Goal: Transaction & Acquisition: Purchase product/service

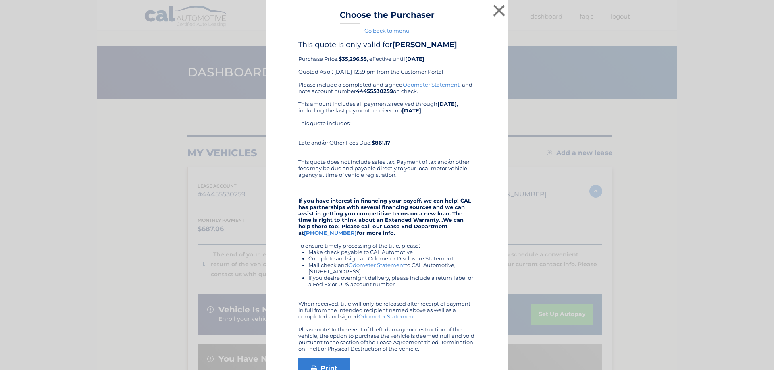
scroll to position [161, 0]
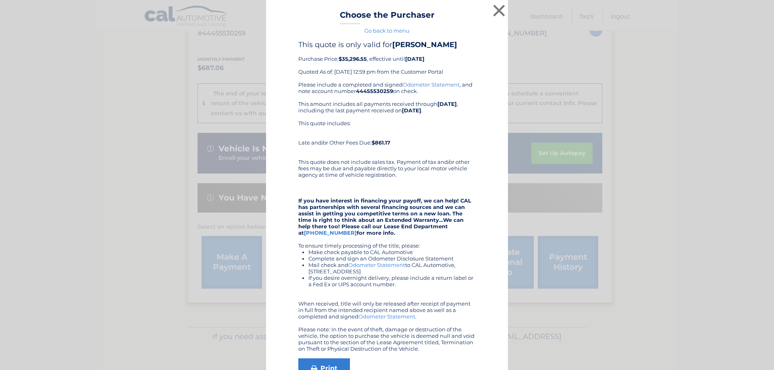
click at [406, 166] on div "Please include a completed and signed Odometer Statement , and note account num…" at bounding box center [386, 216] width 177 height 271
click at [395, 31] on link "Go back to menu" at bounding box center [386, 30] width 45 height 6
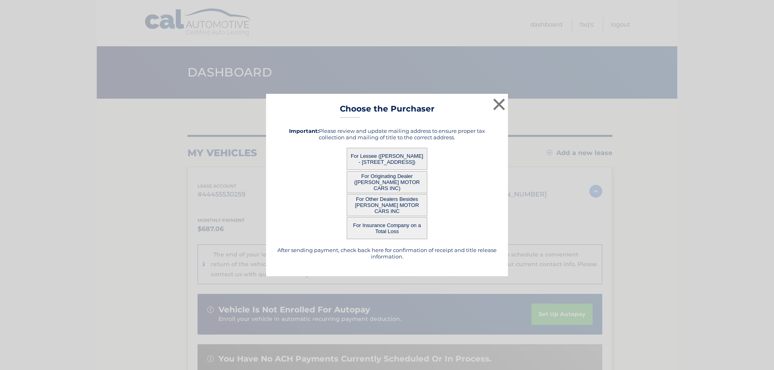
click at [420, 183] on button "For Originating Dealer (BRIGHAM GILL MOTOR CARS INC)" at bounding box center [387, 182] width 81 height 22
click at [382, 181] on button "For Originating Dealer (BRIGHAM GILL MOTOR CARS INC)" at bounding box center [387, 182] width 81 height 22
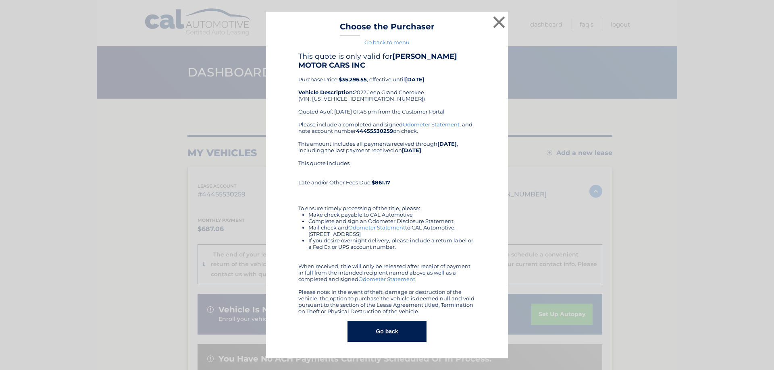
click at [417, 333] on button "Go back" at bounding box center [386, 331] width 79 height 21
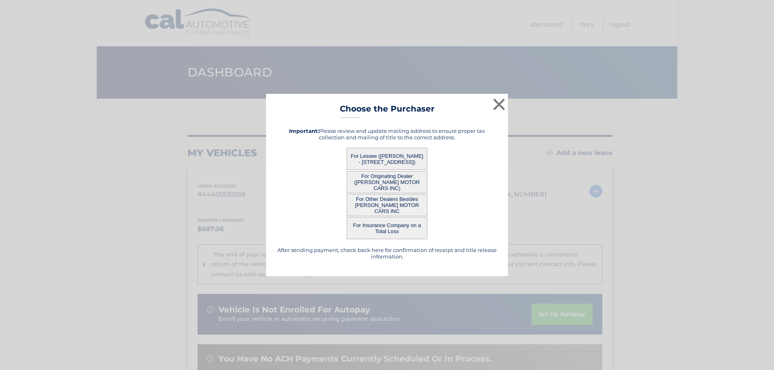
click at [397, 206] on button "For Other Dealers Besides BRIGHAM GILL MOTOR CARS INC" at bounding box center [387, 205] width 81 height 22
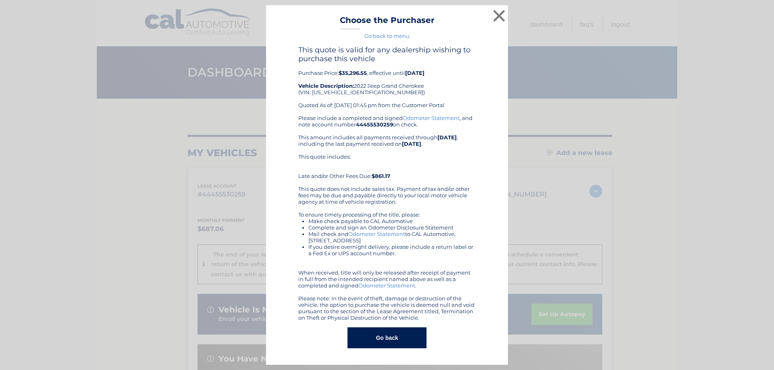
click at [399, 336] on button "Go back" at bounding box center [386, 338] width 79 height 21
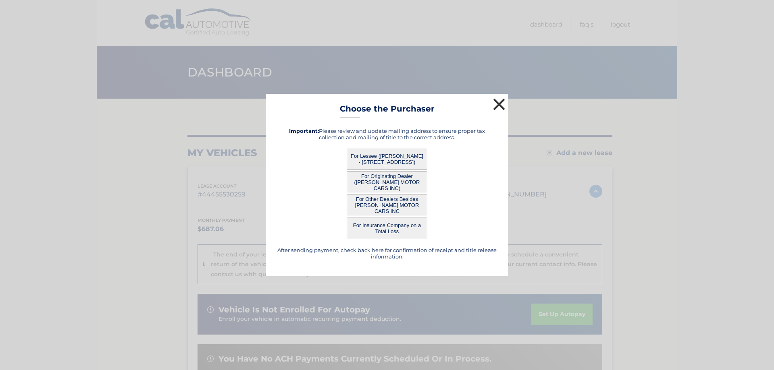
click at [497, 104] on button "×" at bounding box center [499, 104] width 16 height 16
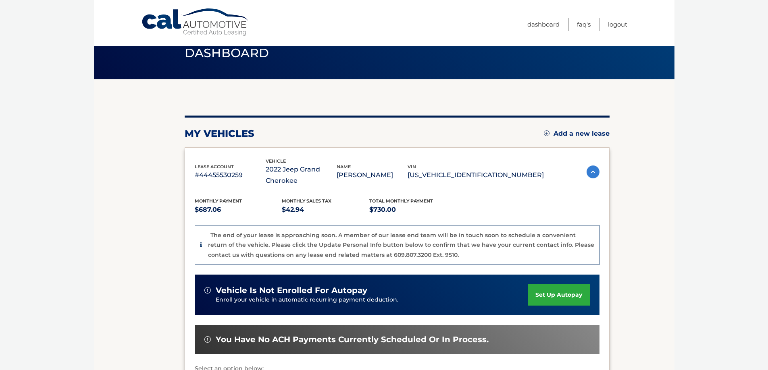
scroll to position [18, 0]
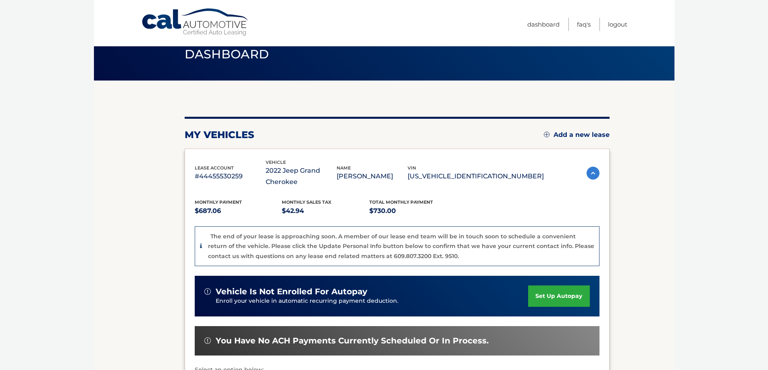
click at [589, 174] on img at bounding box center [592, 173] width 13 height 13
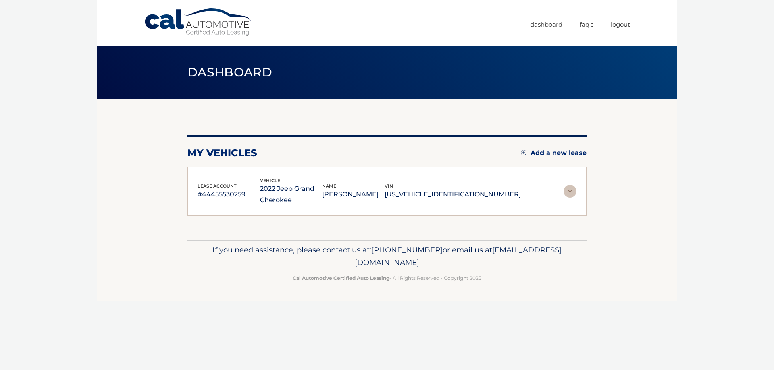
click at [591, 175] on section "my vehicles Add a new lease lease account #44455530259 vehicle 2022 Jeep Grand …" at bounding box center [387, 169] width 580 height 141
click at [570, 192] on img at bounding box center [569, 191] width 13 height 13
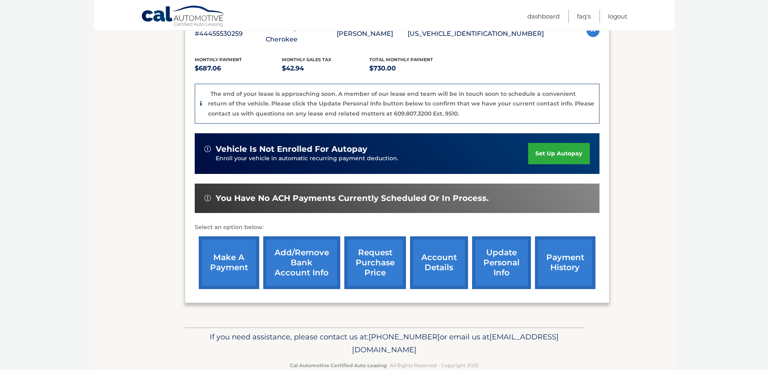
scroll to position [161, 0]
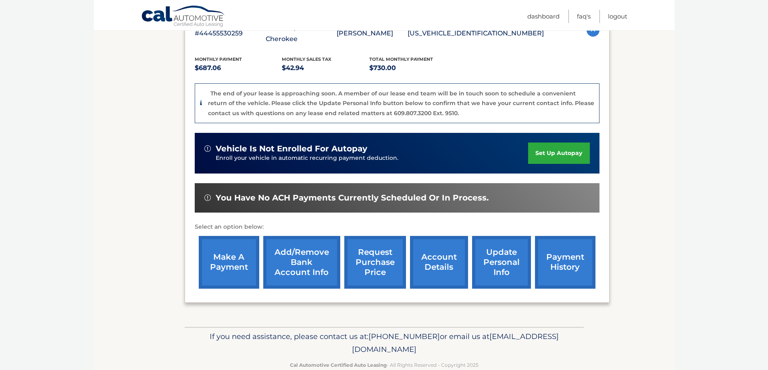
click at [427, 267] on link "account details" at bounding box center [439, 262] width 58 height 53
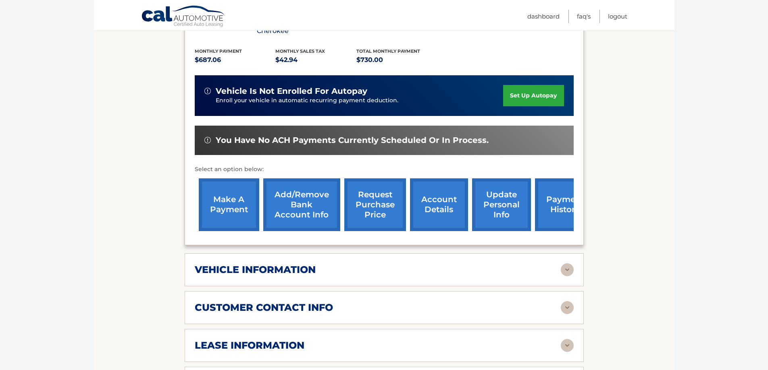
scroll to position [202, 0]
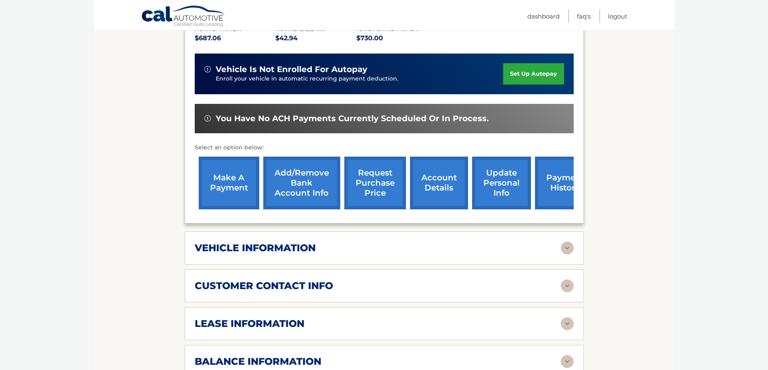
click at [274, 244] on h2 "vehicle information" at bounding box center [255, 248] width 121 height 12
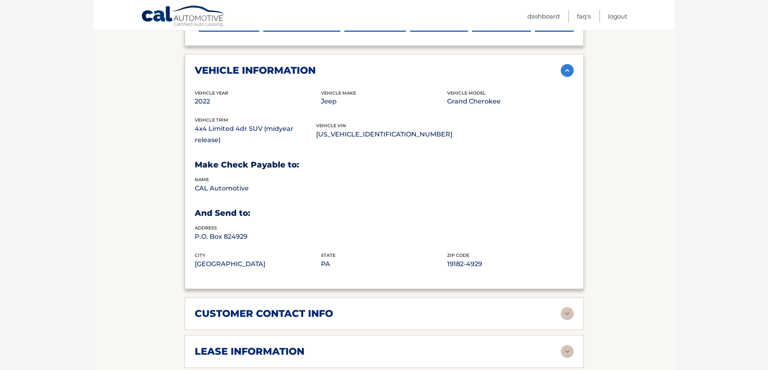
scroll to position [403, 0]
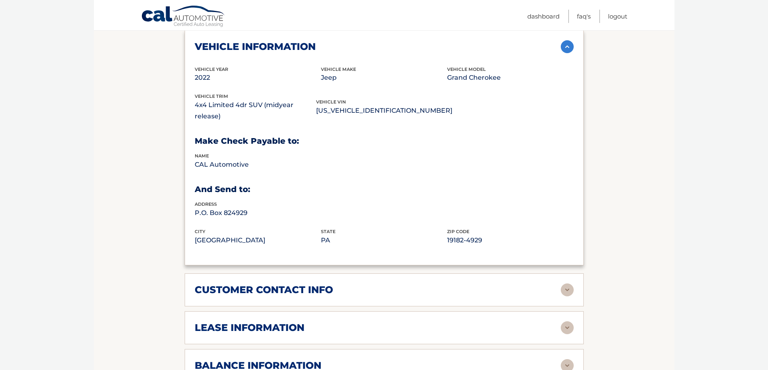
click at [562, 284] on img at bounding box center [567, 290] width 13 height 13
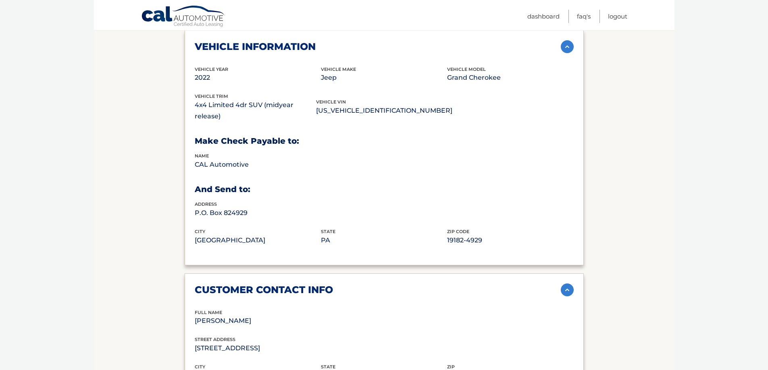
click at [563, 284] on img at bounding box center [567, 290] width 13 height 13
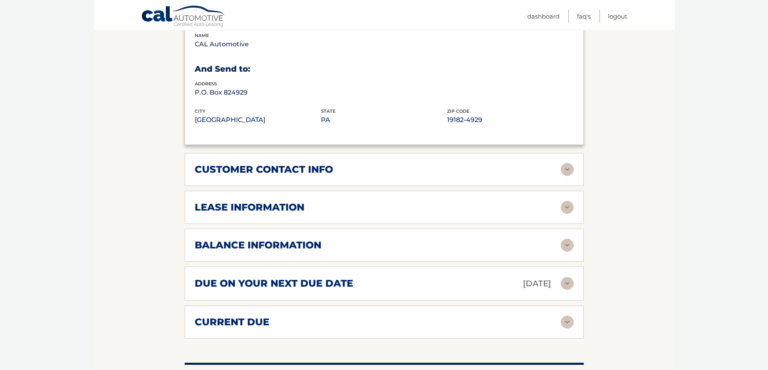
scroll to position [524, 0]
click at [563, 201] on img at bounding box center [567, 207] width 13 height 13
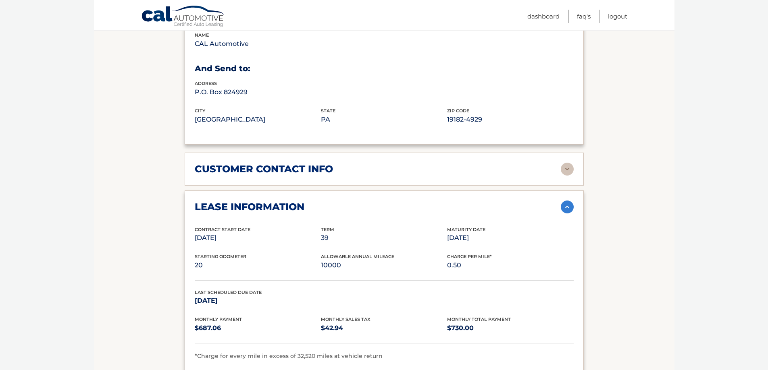
click at [570, 201] on img at bounding box center [567, 207] width 13 height 13
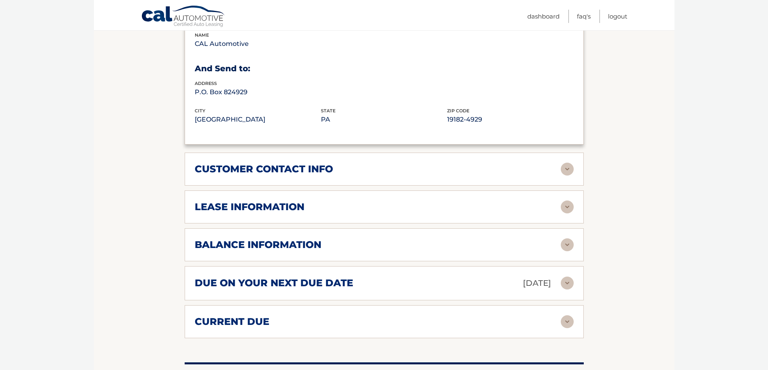
click at [569, 239] on img at bounding box center [567, 245] width 13 height 13
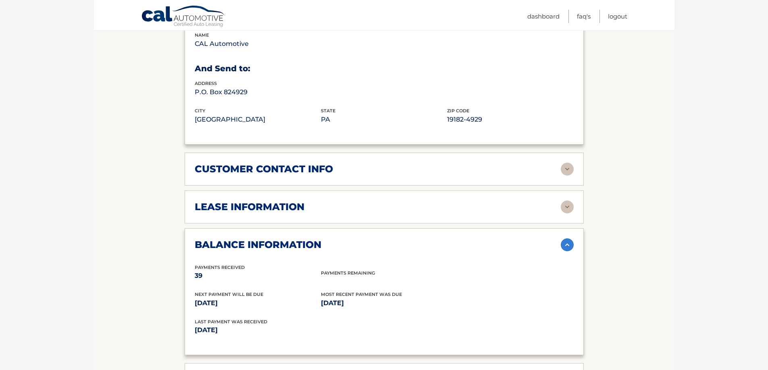
click at [355, 270] on div "Payments Remaining" at bounding box center [384, 273] width 126 height 7
click at [568, 239] on img at bounding box center [567, 245] width 13 height 13
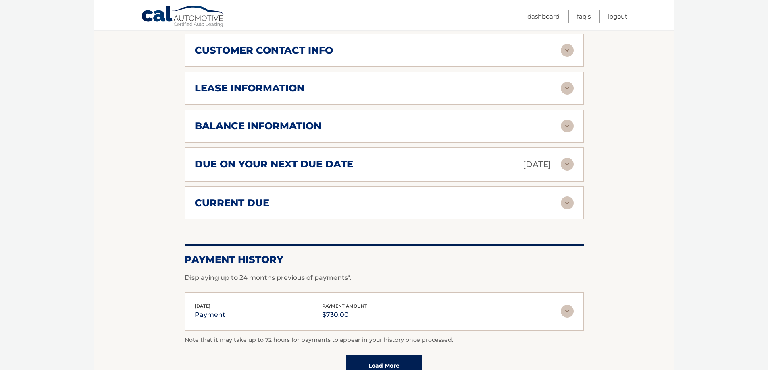
scroll to position [645, 0]
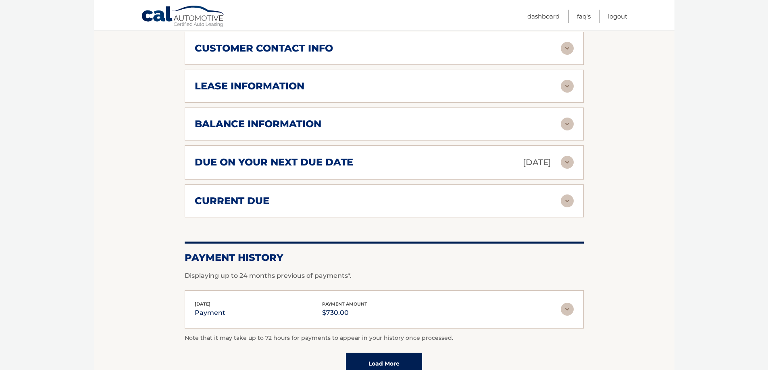
click at [570, 156] on img at bounding box center [567, 162] width 13 height 13
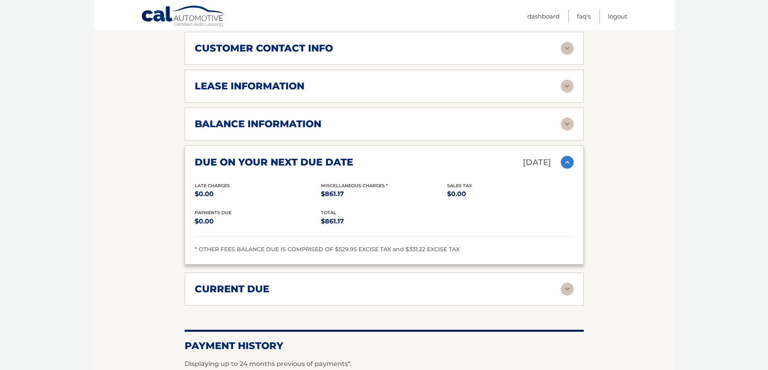
click at [313, 283] on div "current due" at bounding box center [378, 289] width 366 height 12
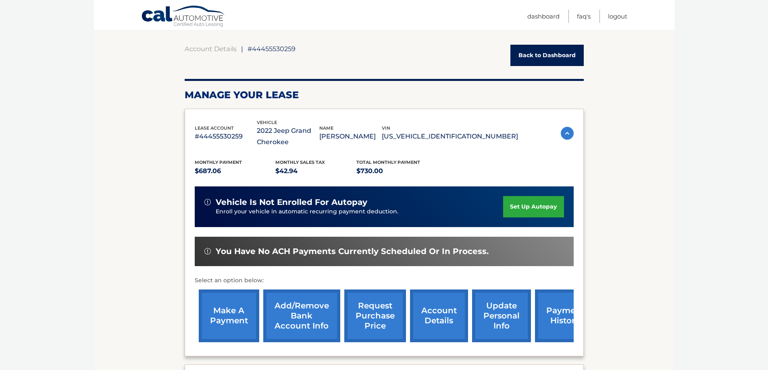
scroll to position [66, 0]
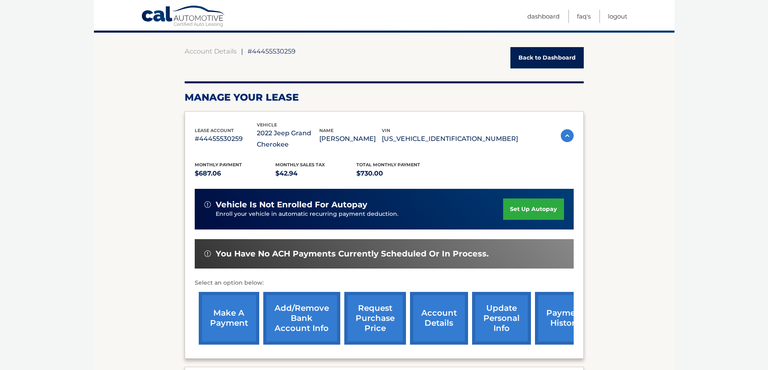
click at [229, 316] on link "make a payment" at bounding box center [229, 318] width 60 height 53
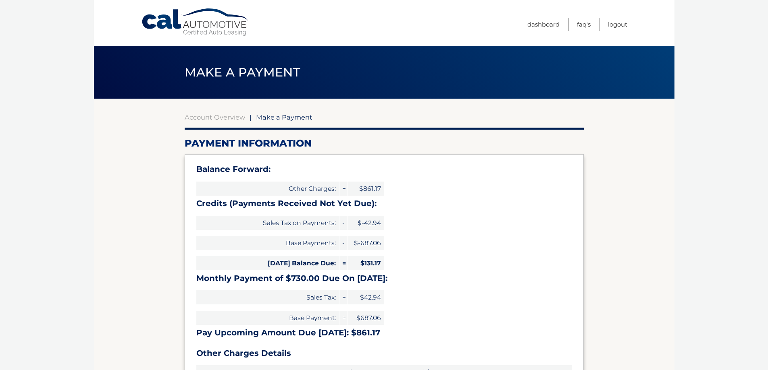
select select "ODNkZGUzNTMtNzM0Zi00YTU1LWJlNTQtY2JiZDQ4OTYzOGZm"
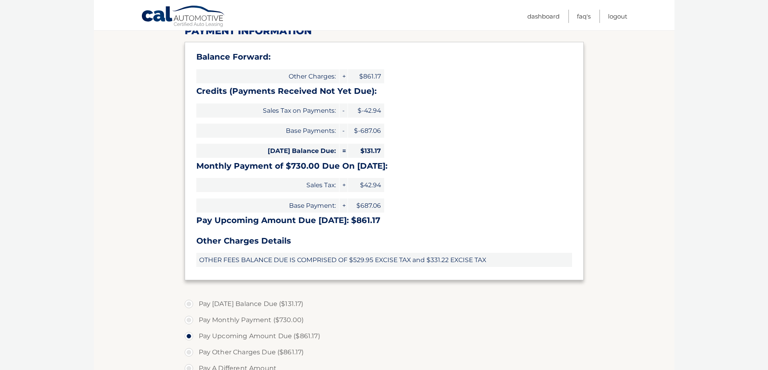
scroll to position [121, 0]
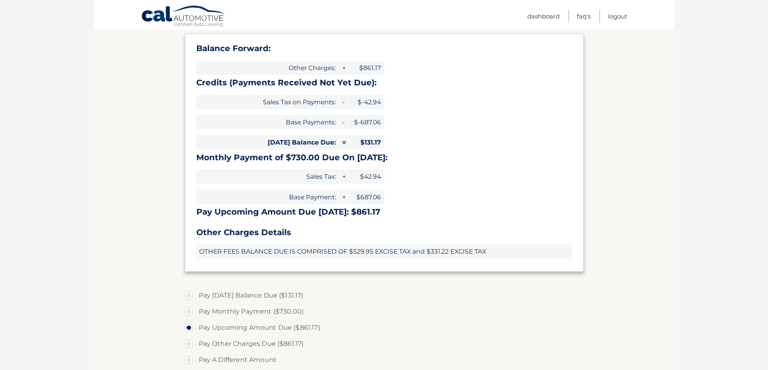
click at [189, 296] on label "Pay [DATE] Balance Due ($131.17)" at bounding box center [384, 296] width 399 height 16
click at [189, 296] on input "Pay [DATE] Balance Due ($131.17)" at bounding box center [192, 294] width 8 height 13
radio input "true"
type input "131.17"
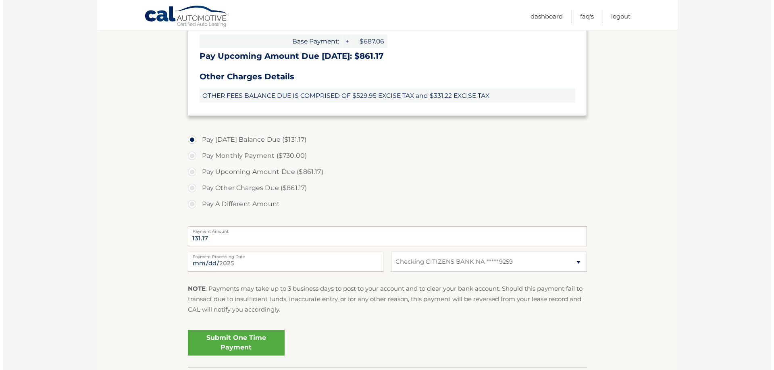
scroll to position [282, 0]
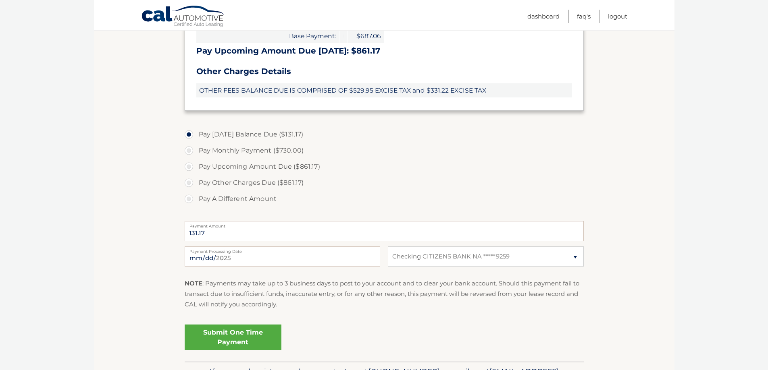
click at [254, 339] on link "Submit One Time Payment" at bounding box center [233, 338] width 97 height 26
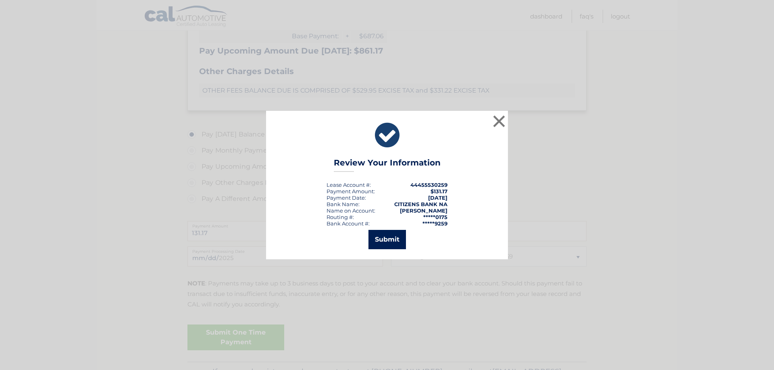
click at [394, 242] on button "Submit" at bounding box center [386, 239] width 37 height 19
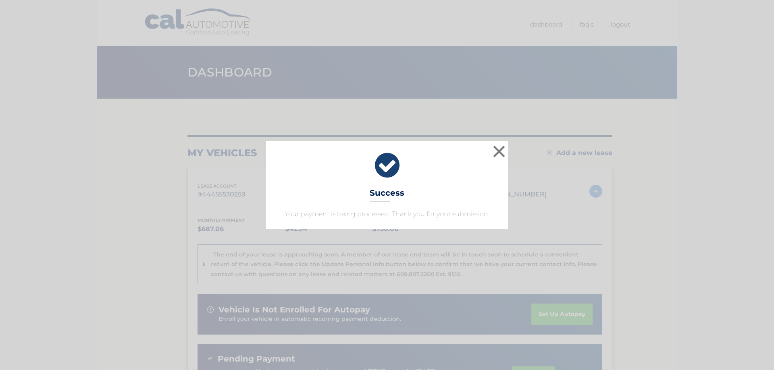
click at [696, 231] on div "× Success Your payment is being processed. Thank you for your submission. Loadi…" at bounding box center [387, 185] width 774 height 370
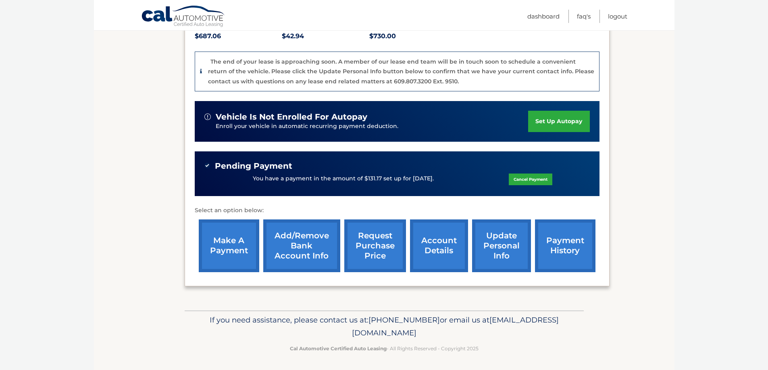
scroll to position [195, 0]
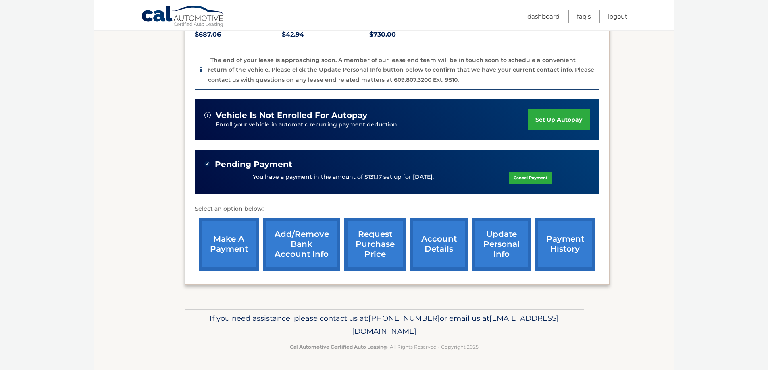
click at [372, 250] on link "request purchase price" at bounding box center [375, 244] width 62 height 53
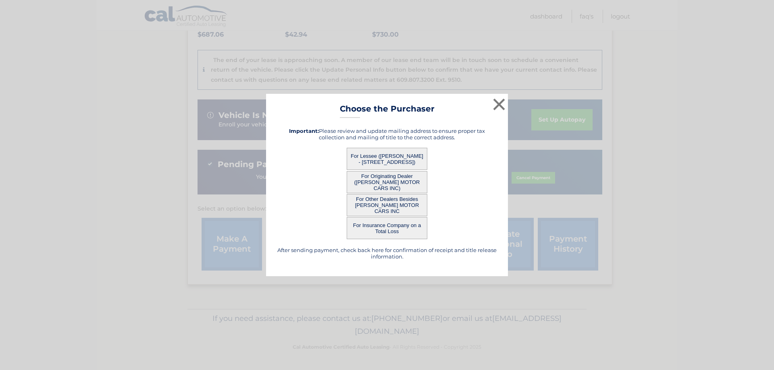
click at [392, 153] on button "For Lessee (JOSEPH ALLOCCA - 9 Locust Hill Dr, , Mendon, MA 01756)" at bounding box center [387, 159] width 81 height 22
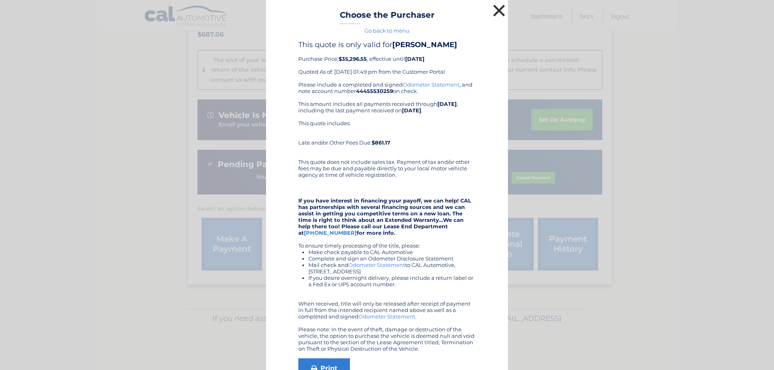
click at [495, 12] on button "×" at bounding box center [499, 10] width 16 height 16
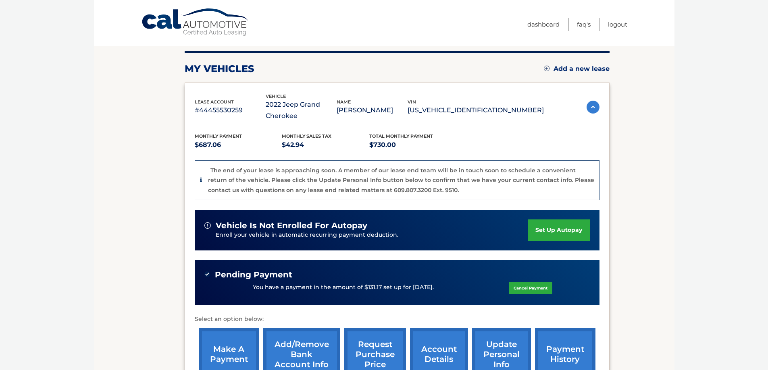
scroll to position [0, 0]
